Goal: Check status: Check status

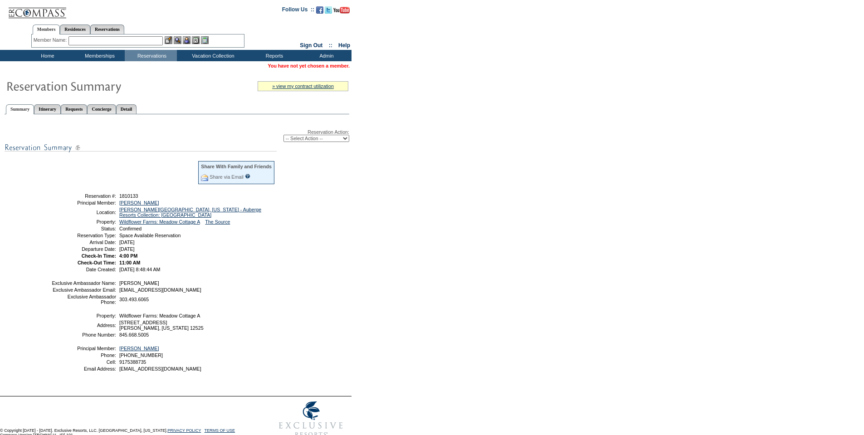
scroll to position [44, 0]
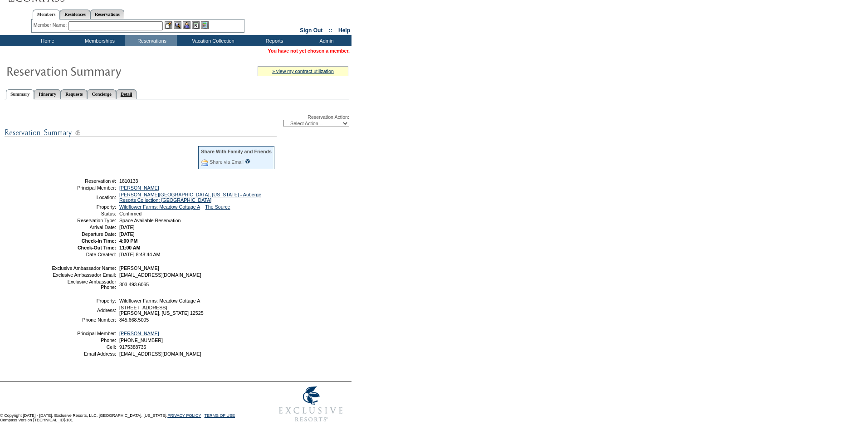
click at [137, 89] on link "Detail" at bounding box center [126, 94] width 21 height 10
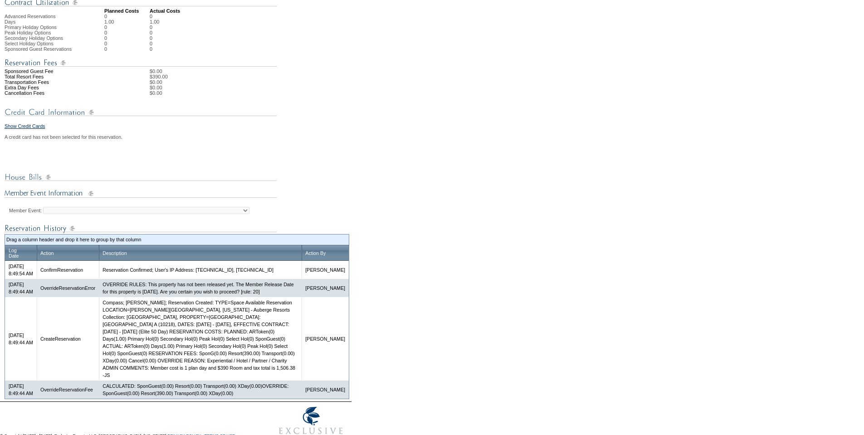
scroll to position [332, 0]
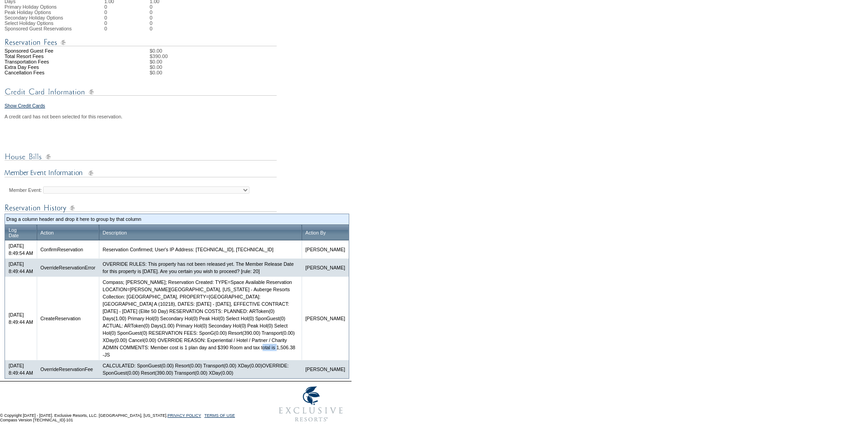
drag, startPoint x: 132, startPoint y: 348, endPoint x: 154, endPoint y: 348, distance: 22.7
click at [154, 348] on td "Compass; [PERSON_NAME]; Reservation Created: TYPE=Space Available Reservation L…" at bounding box center [200, 318] width 203 height 83
copy td "1,506.38"
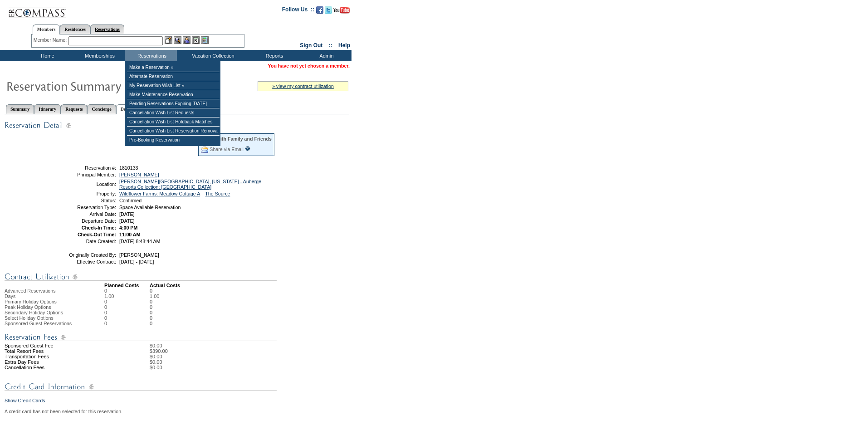
click at [124, 28] on link "Reservations" at bounding box center [107, 29] width 34 height 10
click at [101, 39] on input "text" at bounding box center [86, 40] width 40 height 9
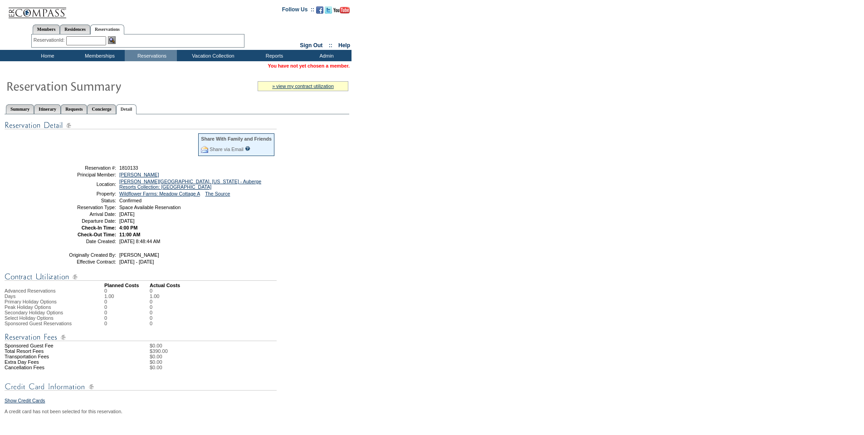
paste input "1807932"
type input "1807932"
click at [114, 39] on img at bounding box center [112, 40] width 8 height 8
